Goal: Task Accomplishment & Management: Manage account settings

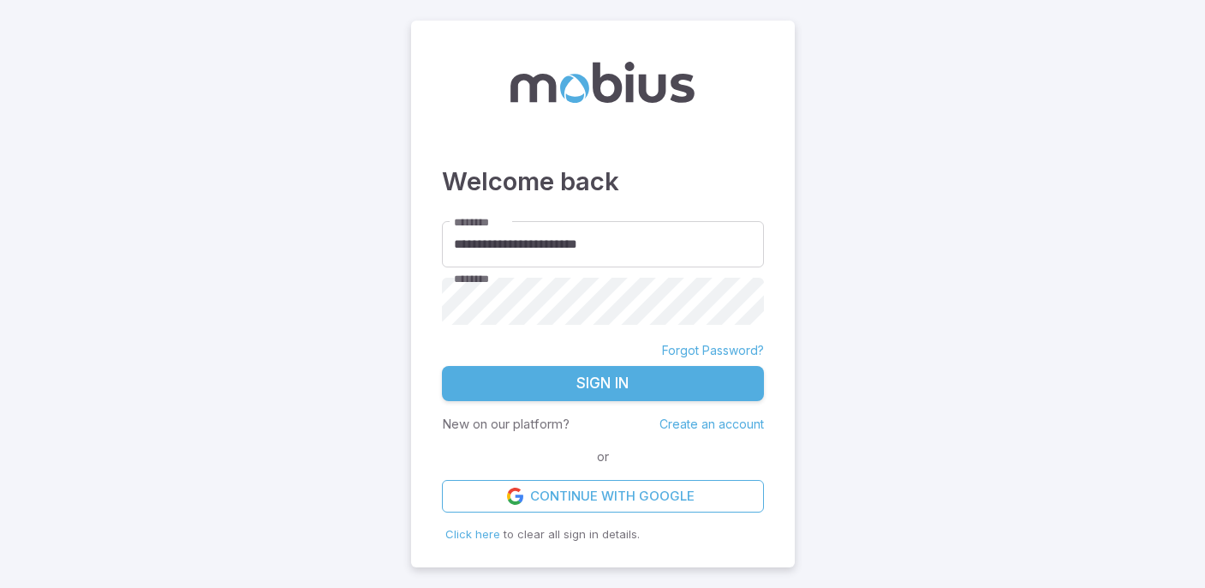
click at [677, 373] on button "Sign In" at bounding box center [603, 384] width 322 height 36
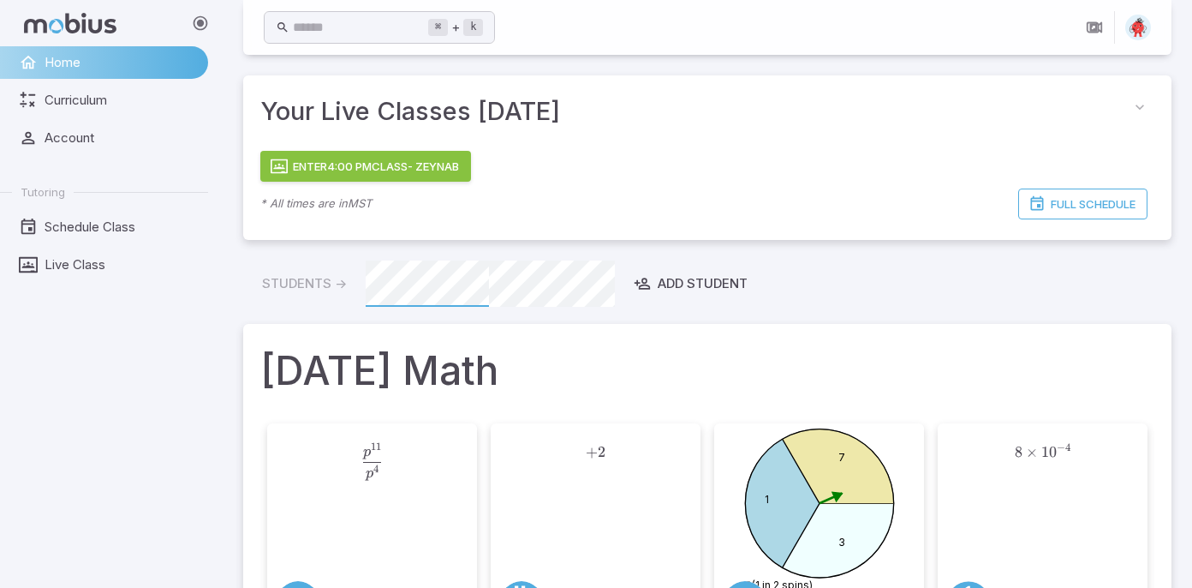
scroll to position [134, 0]
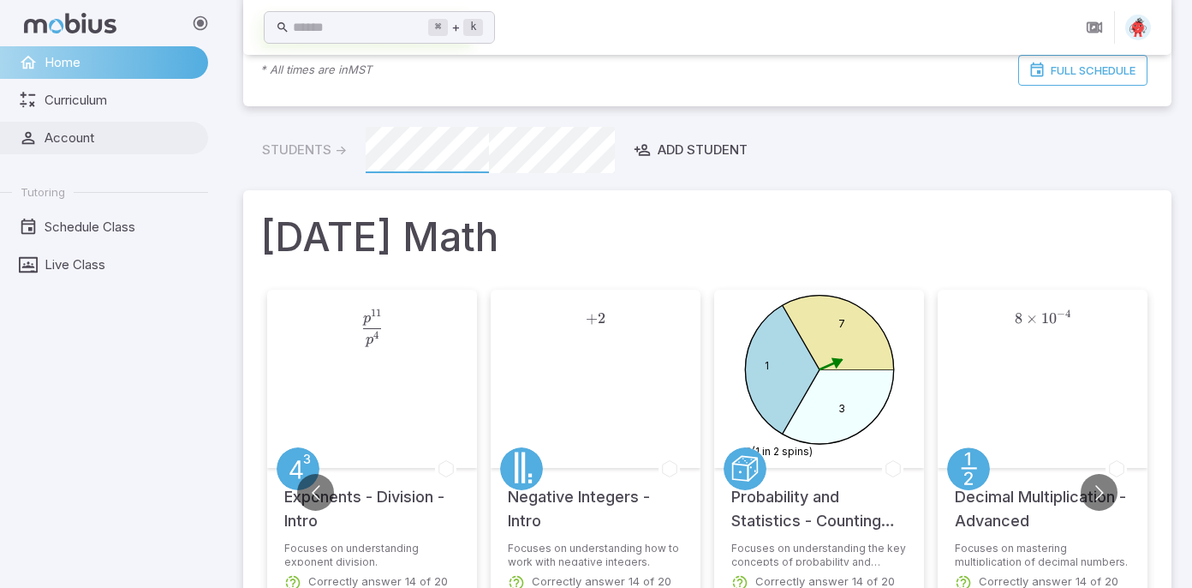
click at [158, 137] on span "Account" at bounding box center [121, 137] width 152 height 19
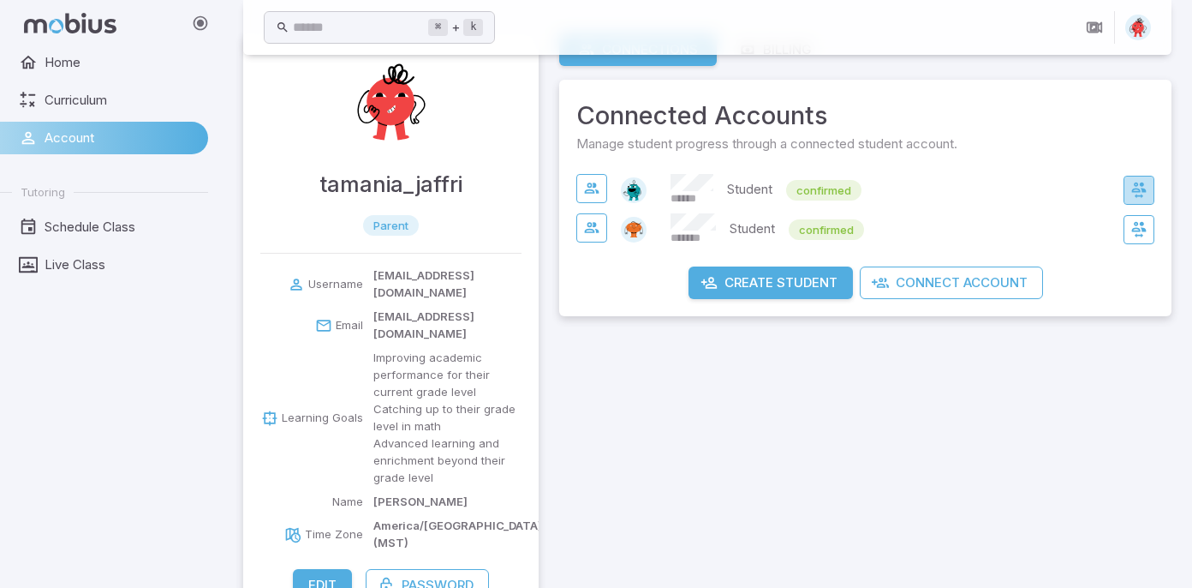
click at [1143, 185] on icon "button" at bounding box center [1139, 190] width 17 height 17
